Goal: Transaction & Acquisition: Purchase product/service

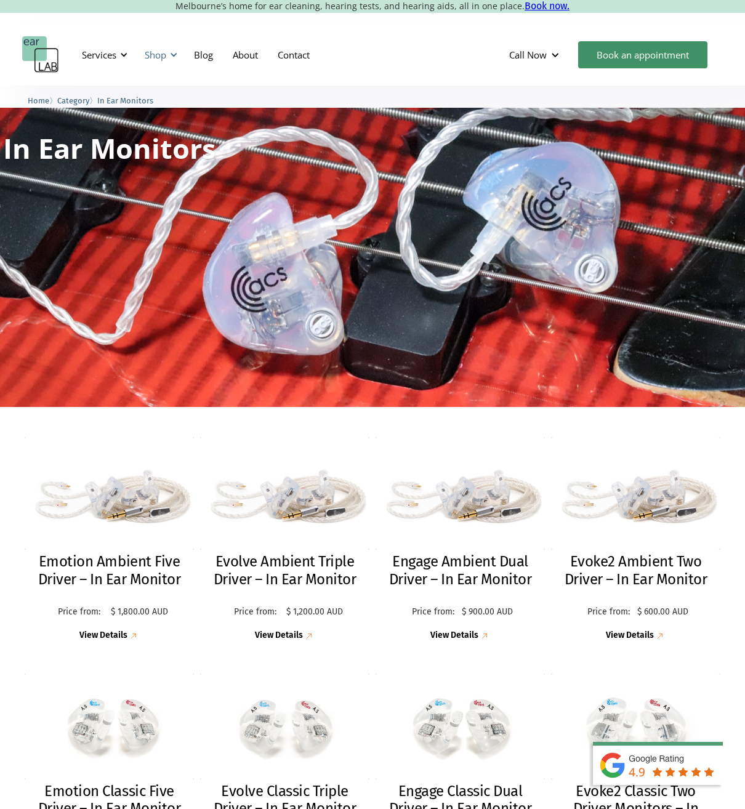
click at [145, 58] on div "Shop" at bounding box center [159, 54] width 44 height 37
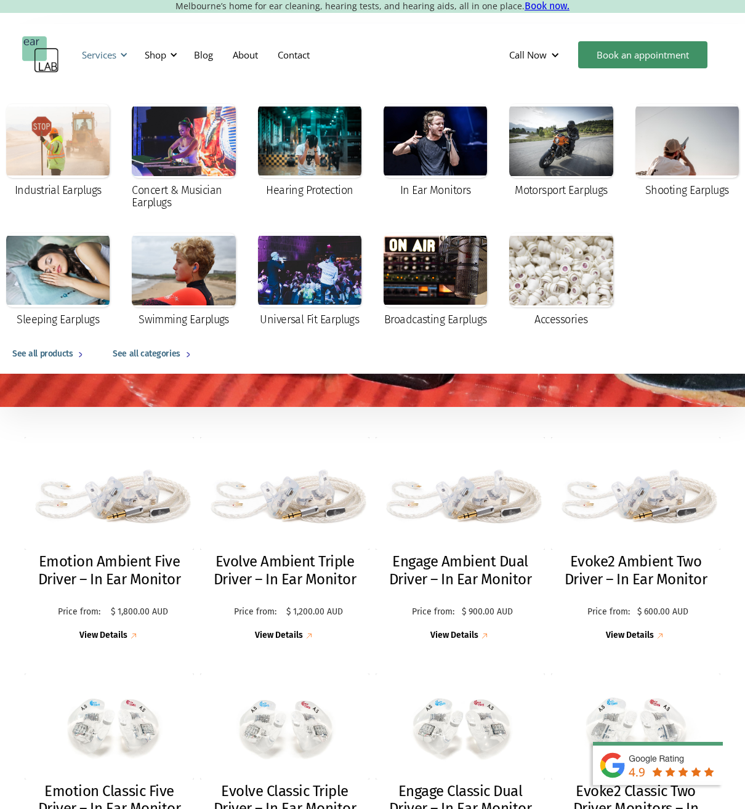
click at [113, 57] on div "Services" at bounding box center [99, 55] width 34 height 12
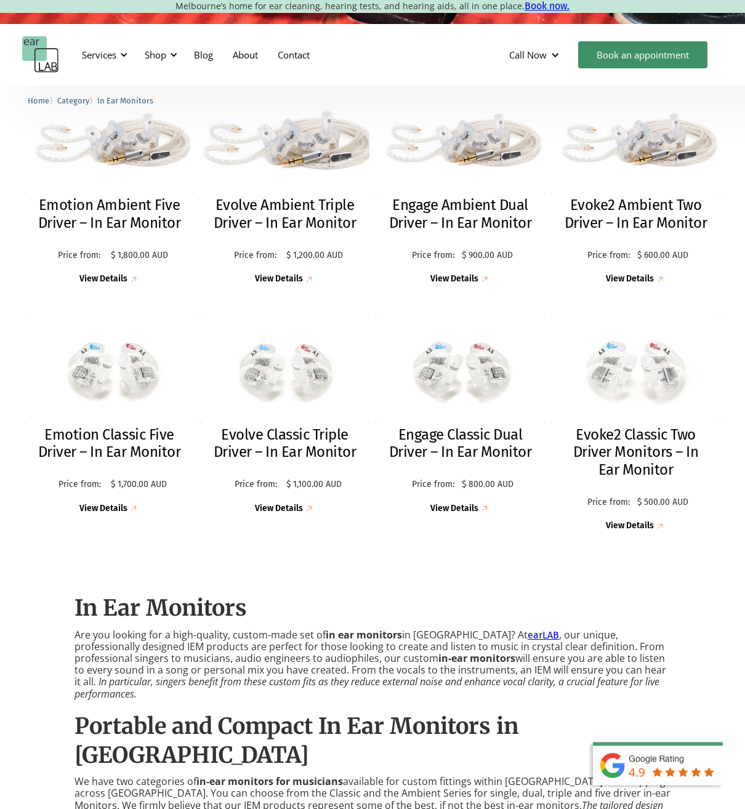
scroll to position [439, 0]
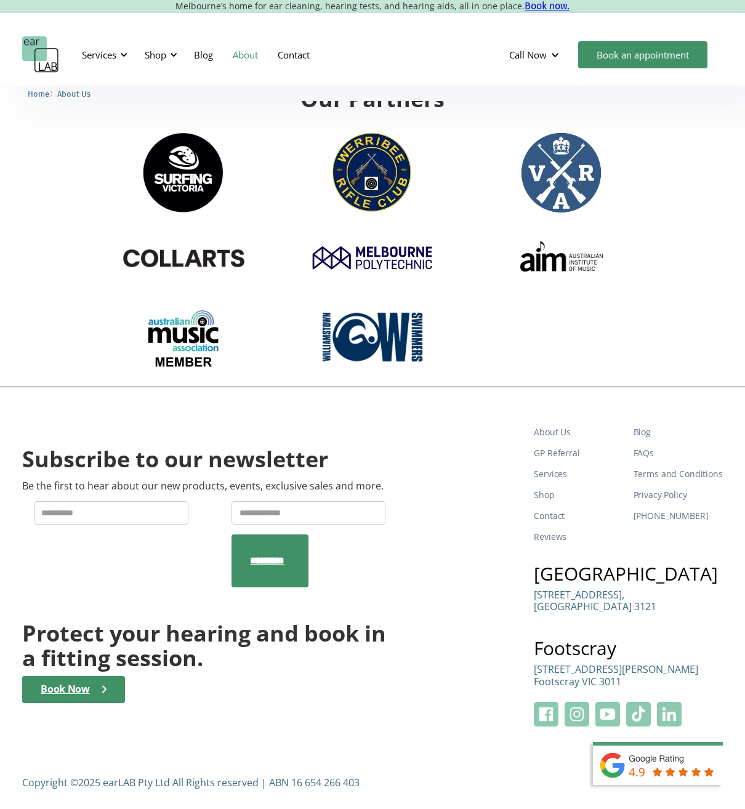
scroll to position [1731, 0]
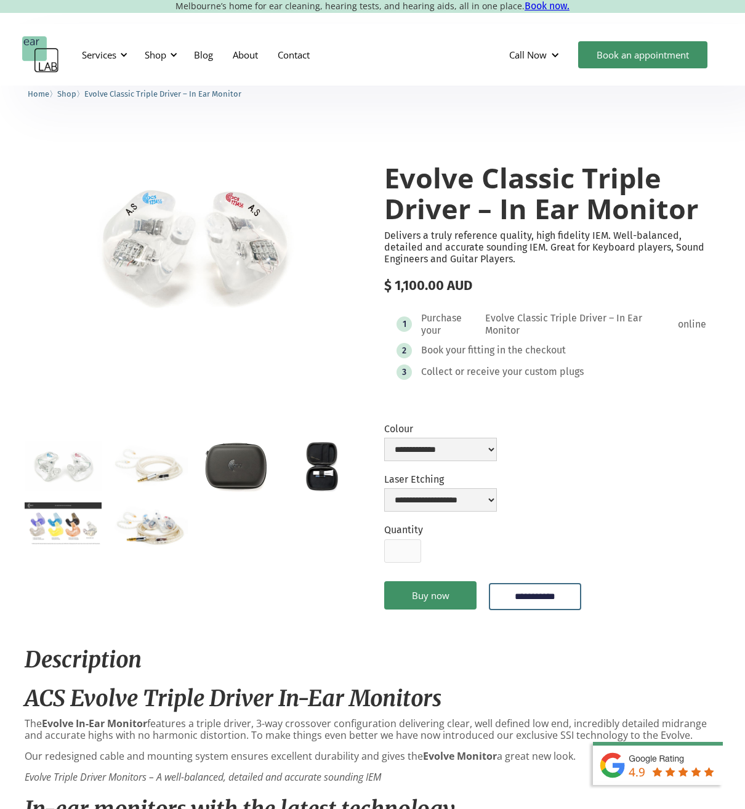
click at [62, 527] on img "open lightbox" at bounding box center [63, 523] width 77 height 42
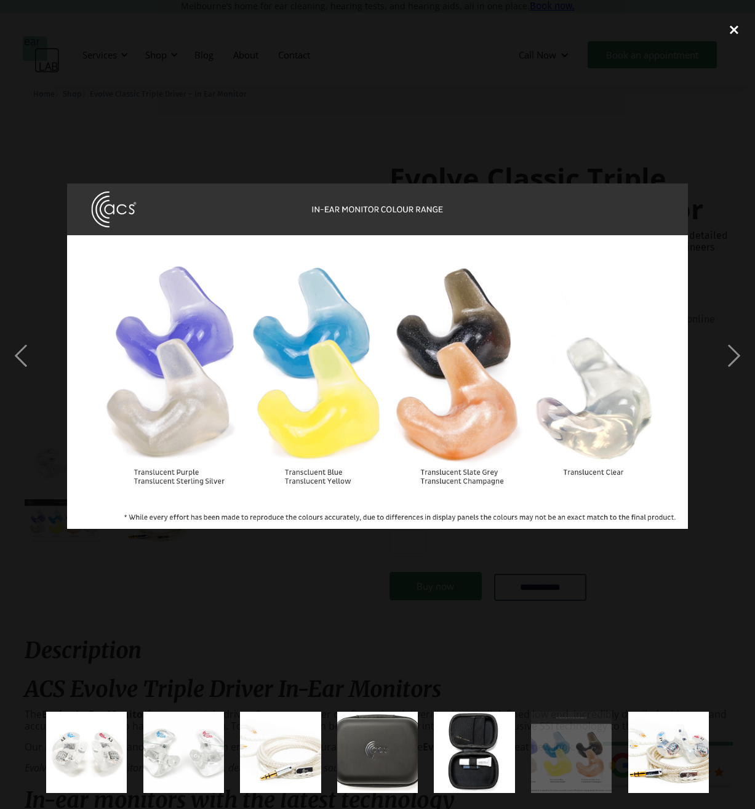
click at [739, 31] on div "close lightbox" at bounding box center [734, 29] width 42 height 27
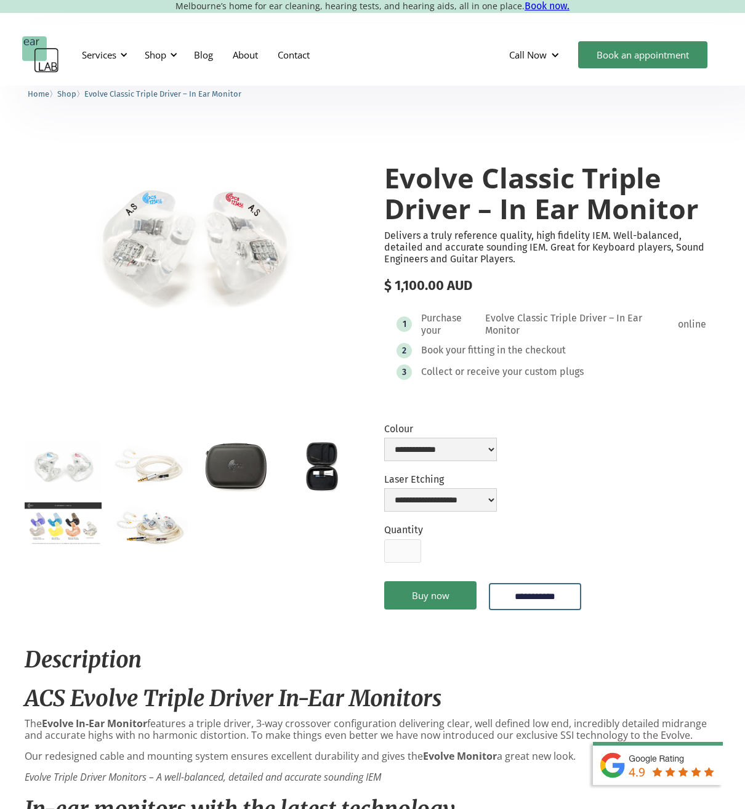
click at [164, 536] on img "open lightbox" at bounding box center [149, 526] width 77 height 48
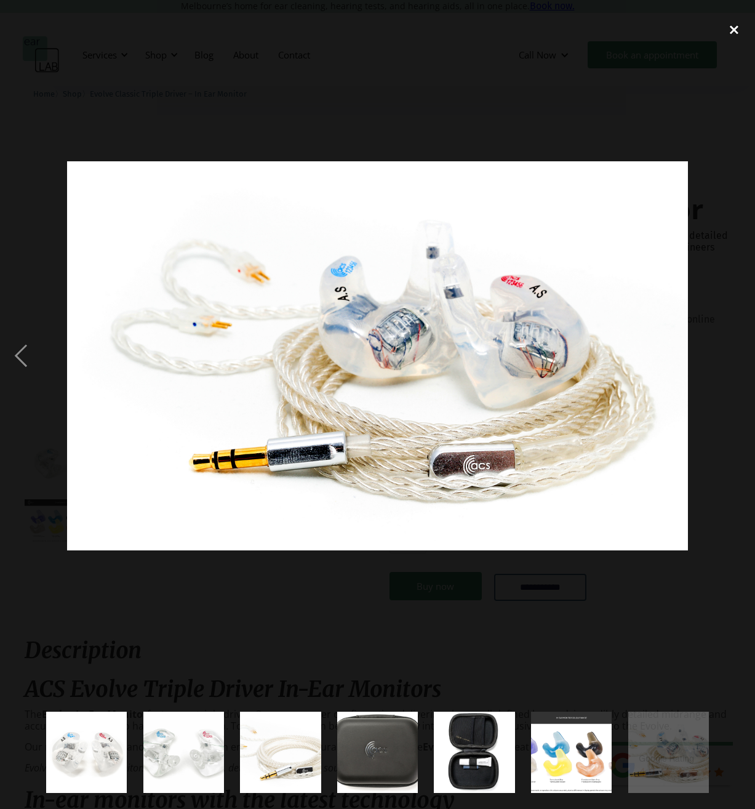
click at [737, 27] on div "close lightbox" at bounding box center [734, 29] width 42 height 27
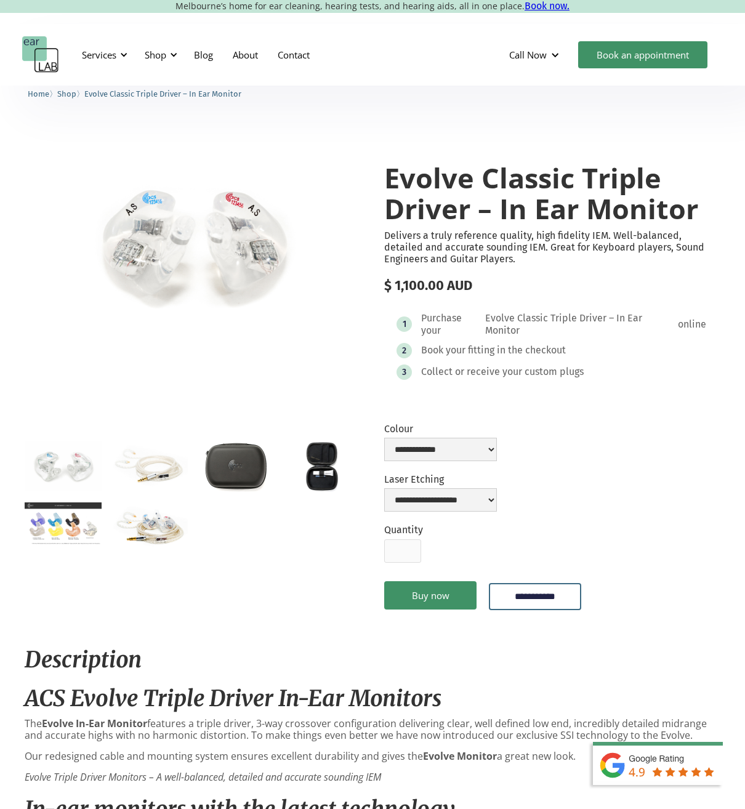
click at [318, 477] on img "open lightbox" at bounding box center [322, 466] width 77 height 50
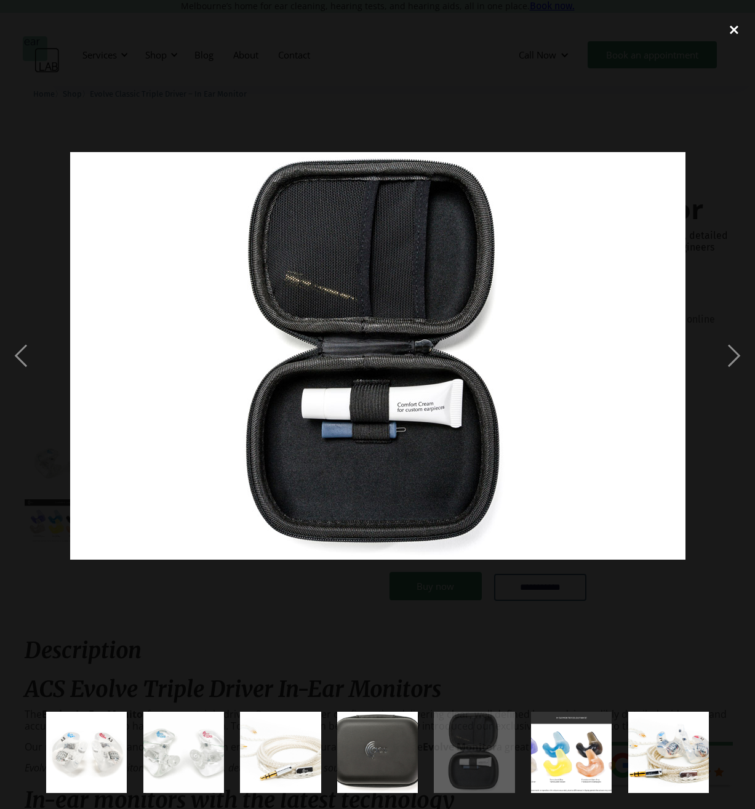
click at [734, 24] on div "close lightbox" at bounding box center [734, 29] width 42 height 27
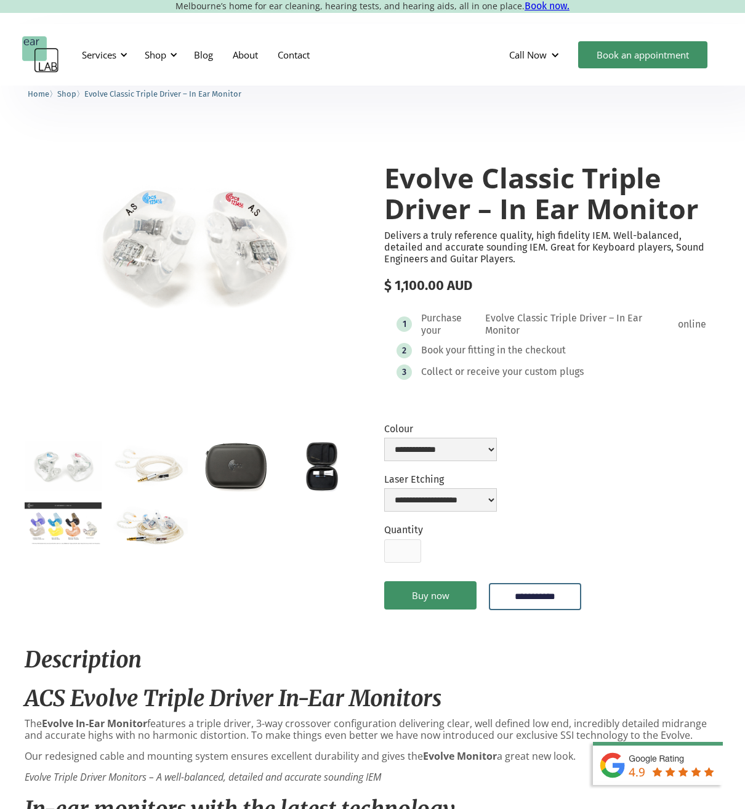
click at [242, 469] on img "open lightbox" at bounding box center [236, 466] width 77 height 50
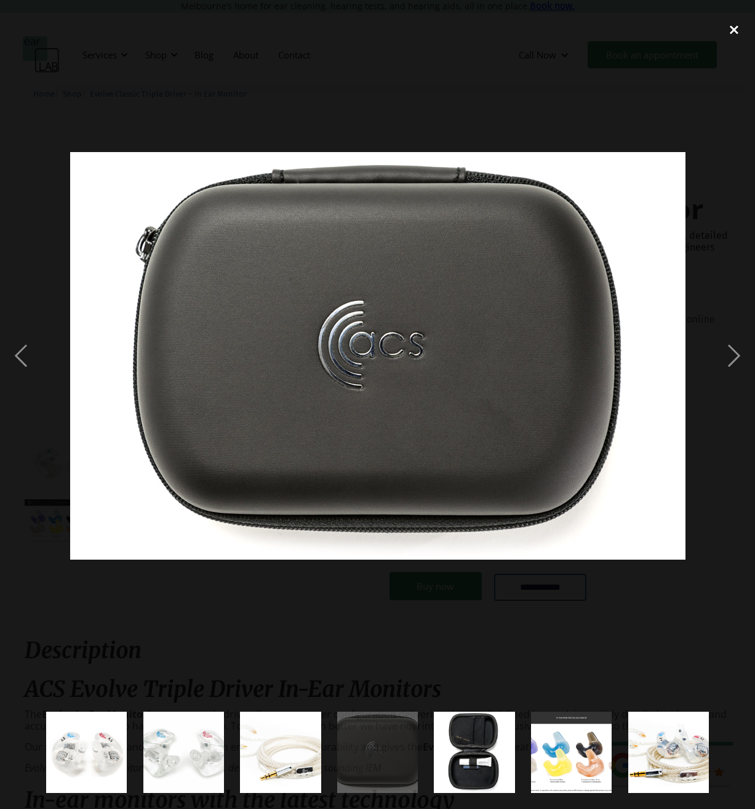
click at [733, 22] on div "close lightbox" at bounding box center [734, 29] width 42 height 27
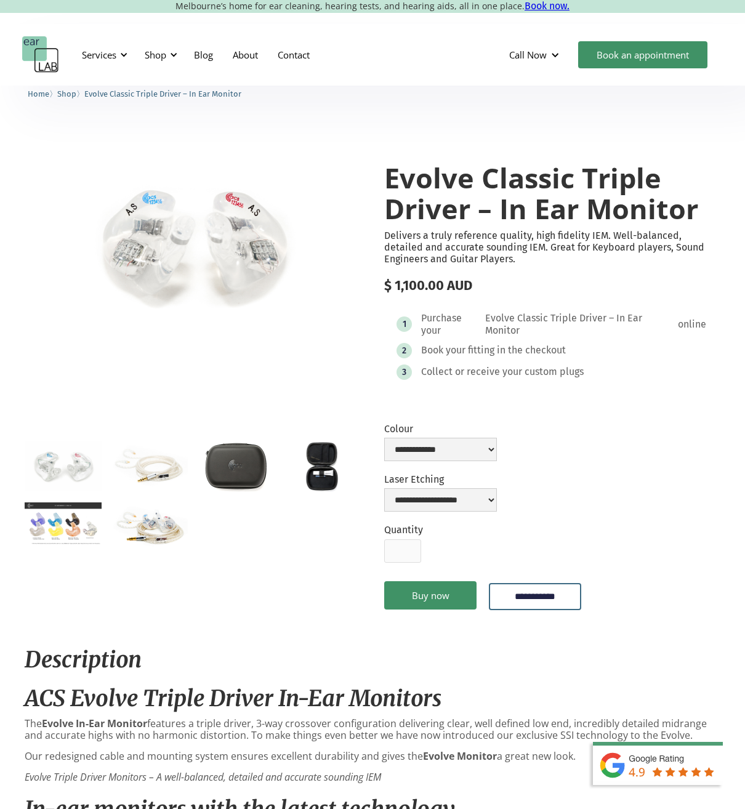
click at [159, 467] on img "open lightbox" at bounding box center [149, 465] width 77 height 48
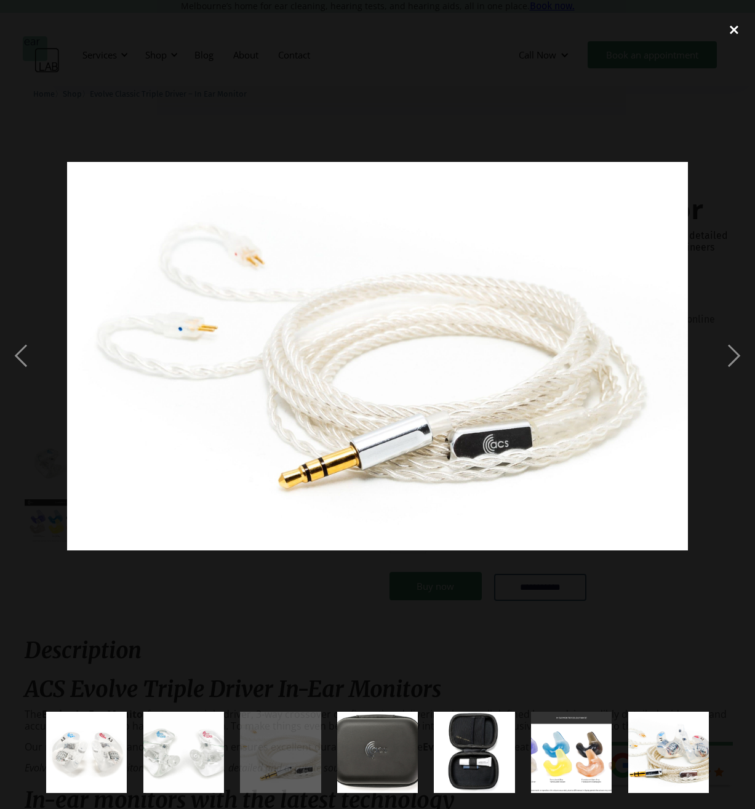
click at [736, 23] on div "close lightbox" at bounding box center [734, 29] width 42 height 27
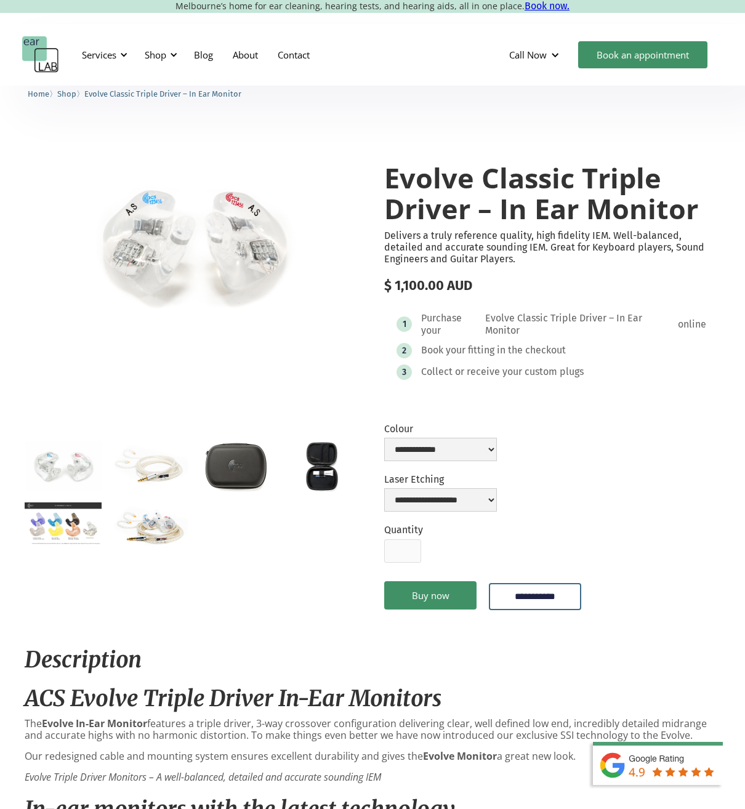
click at [143, 476] on img "open lightbox" at bounding box center [149, 465] width 77 height 48
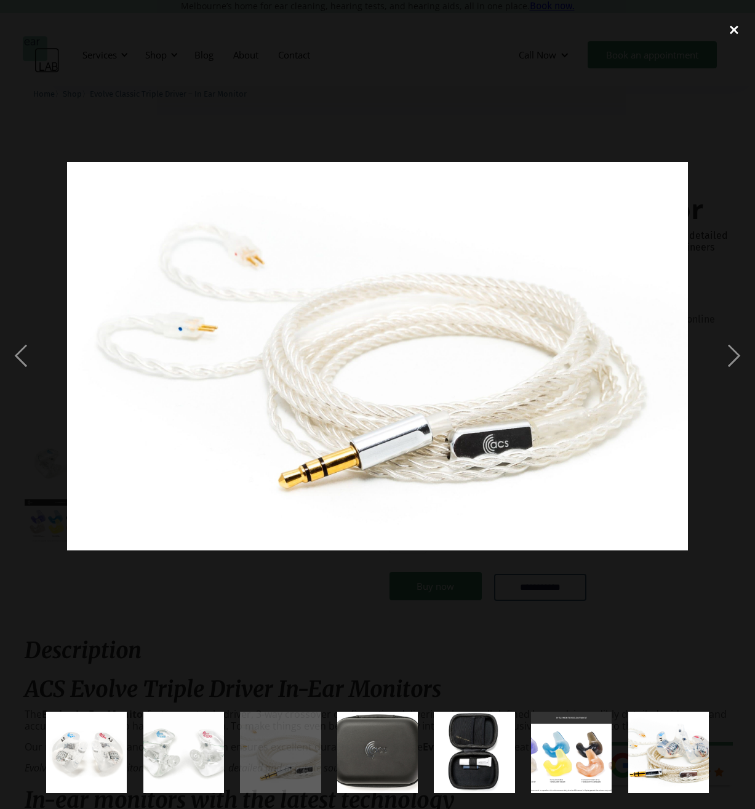
click at [738, 24] on div "close lightbox" at bounding box center [734, 29] width 42 height 27
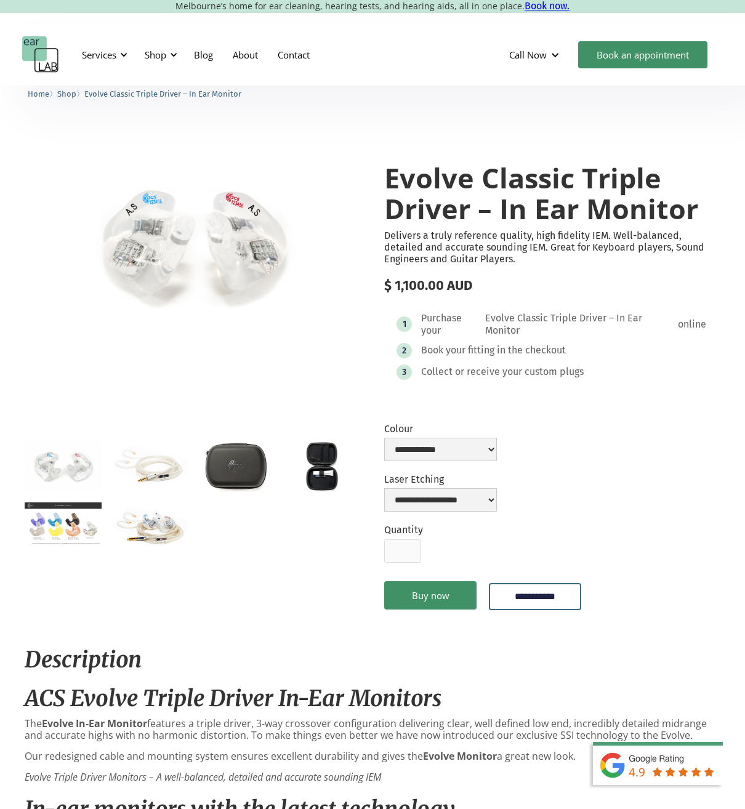
click at [65, 464] on img "open lightbox" at bounding box center [63, 465] width 77 height 49
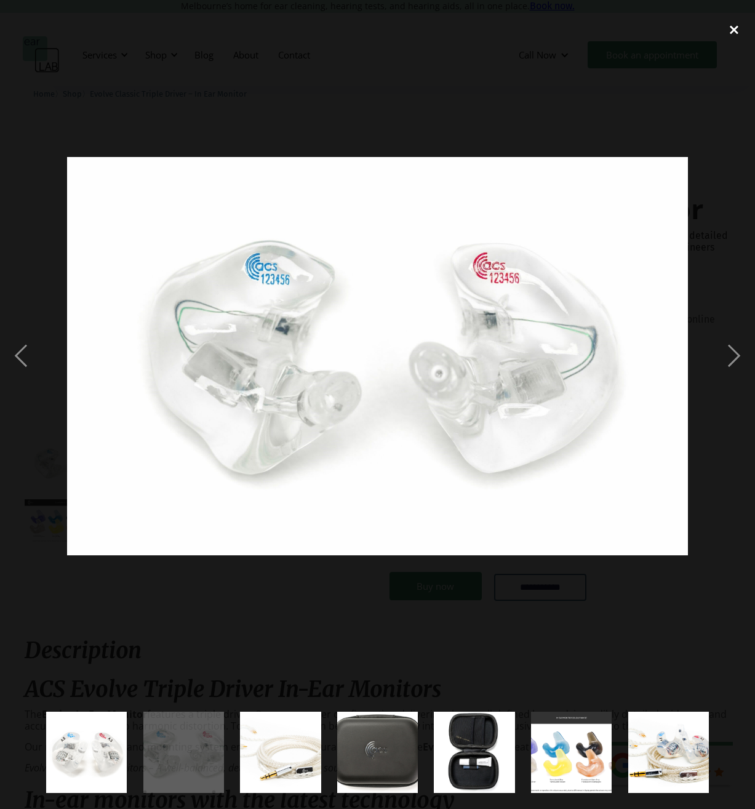
click at [735, 30] on div "close lightbox" at bounding box center [734, 29] width 42 height 27
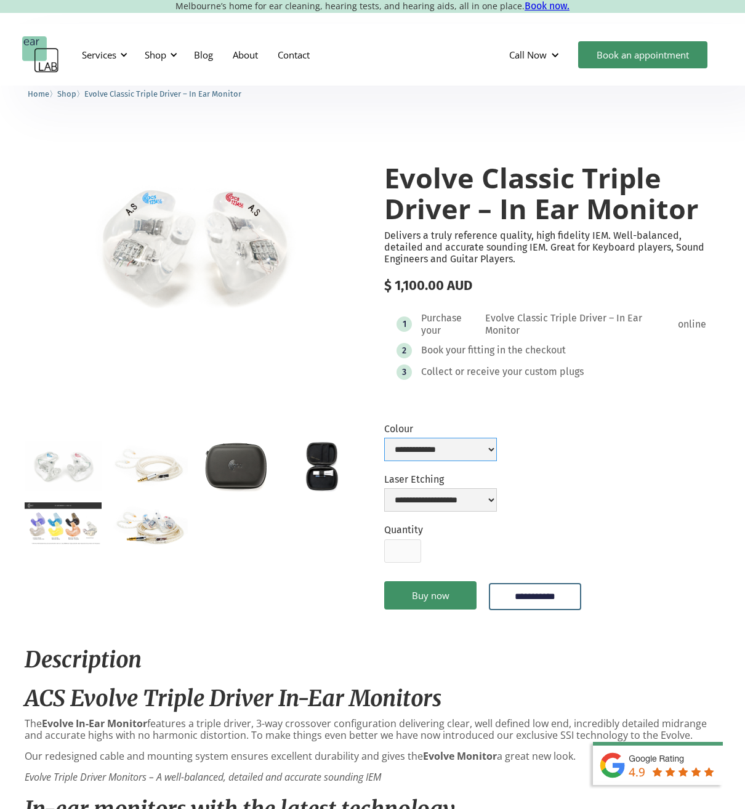
click at [384, 438] on select "**********" at bounding box center [440, 449] width 113 height 23
click at [718, 420] on div "**********" at bounding box center [552, 386] width 336 height 496
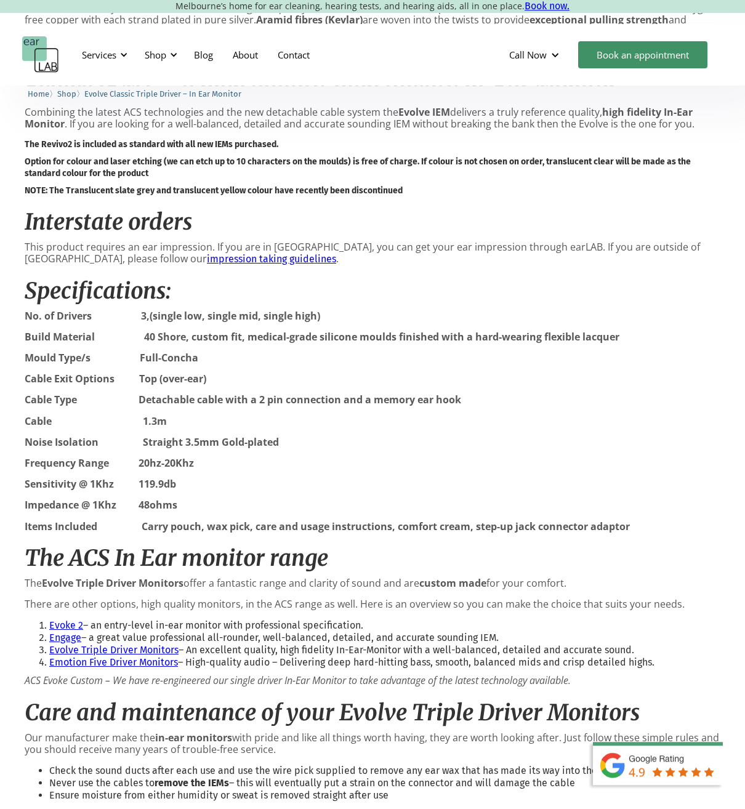
scroll to position [1005, 0]
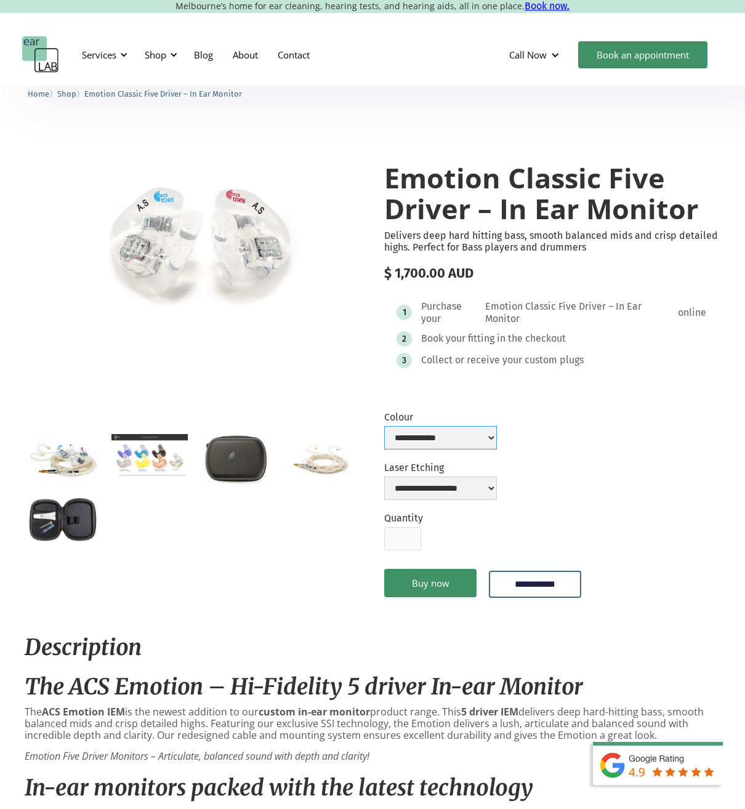
click at [384, 426] on select "**********" at bounding box center [440, 437] width 113 height 23
click at [417, 437] on select "**********" at bounding box center [440, 437] width 113 height 23
